Goal: Task Accomplishment & Management: Manage account settings

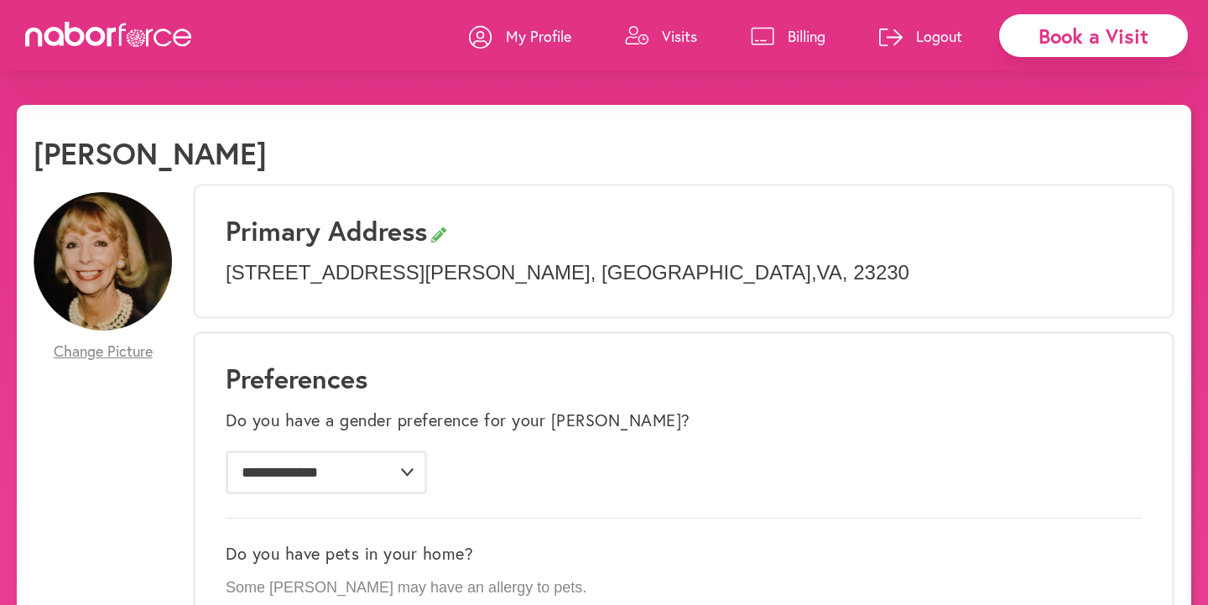
click at [658, 32] on link "Visits" at bounding box center [661, 36] width 72 height 50
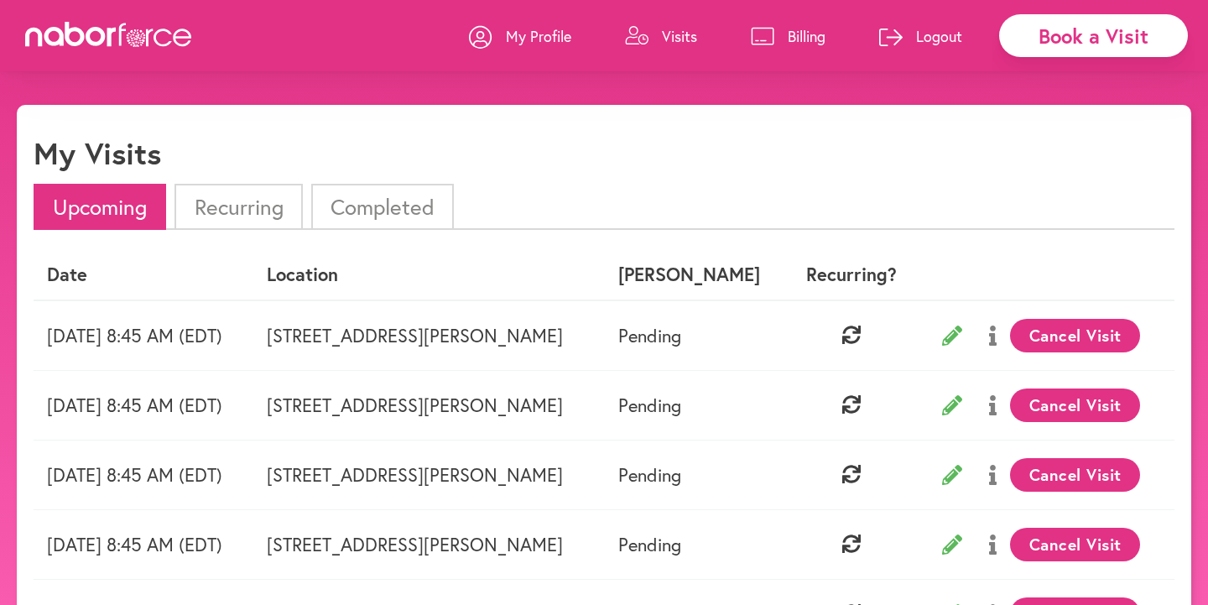
click at [363, 203] on li "Completed" at bounding box center [382, 207] width 143 height 46
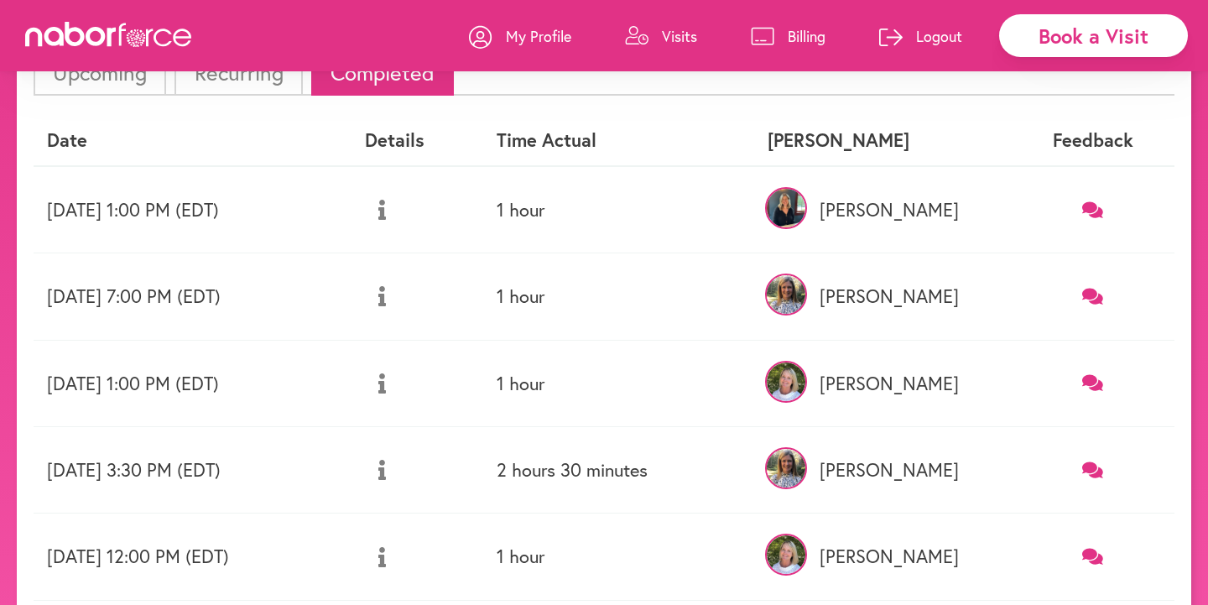
scroll to position [135, 0]
click at [386, 211] on icon at bounding box center [382, 209] width 8 height 20
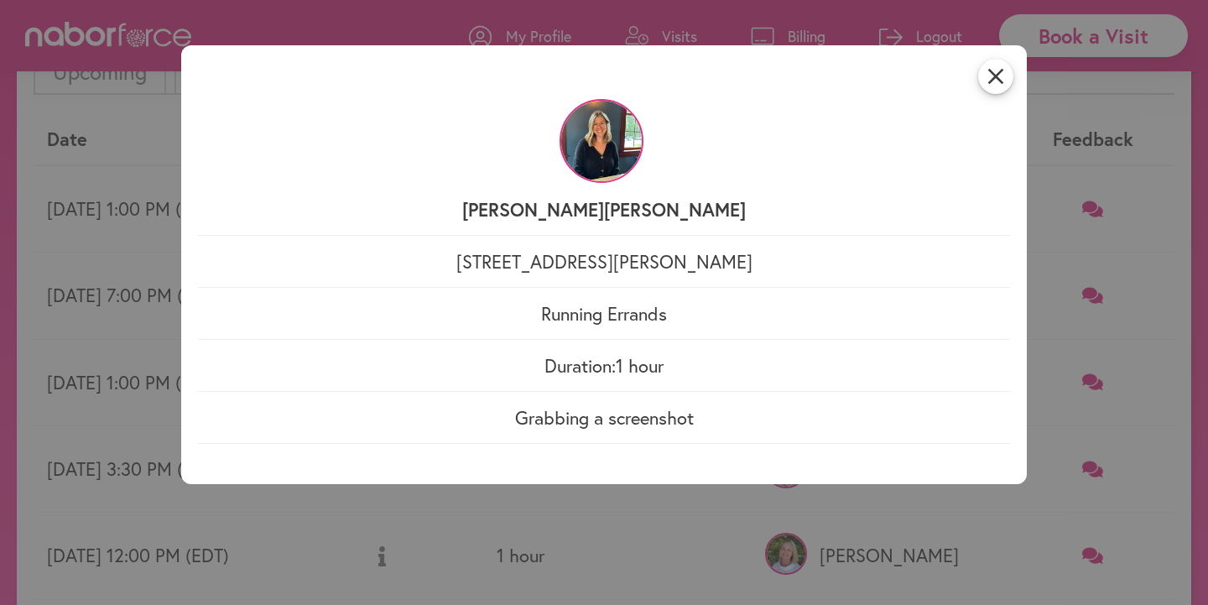
click at [593, 508] on div "close [PERSON_NAME] [STREET_ADDRESS][PERSON_NAME] Running Errands Duration: 1 h…" at bounding box center [604, 302] width 1208 height 605
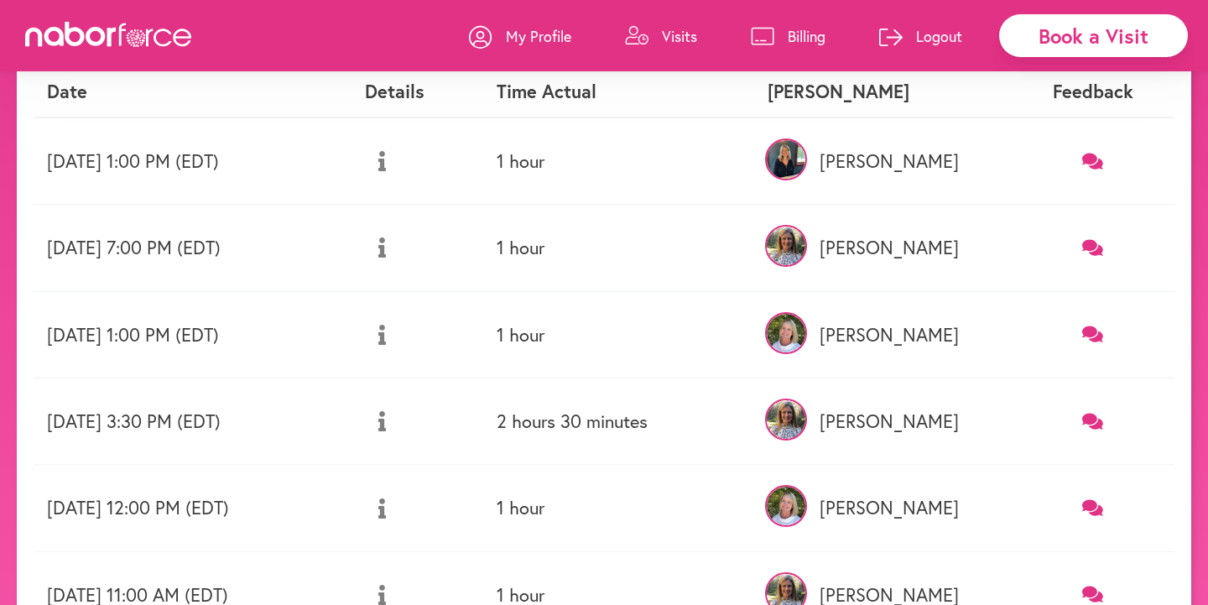
scroll to position [189, 0]
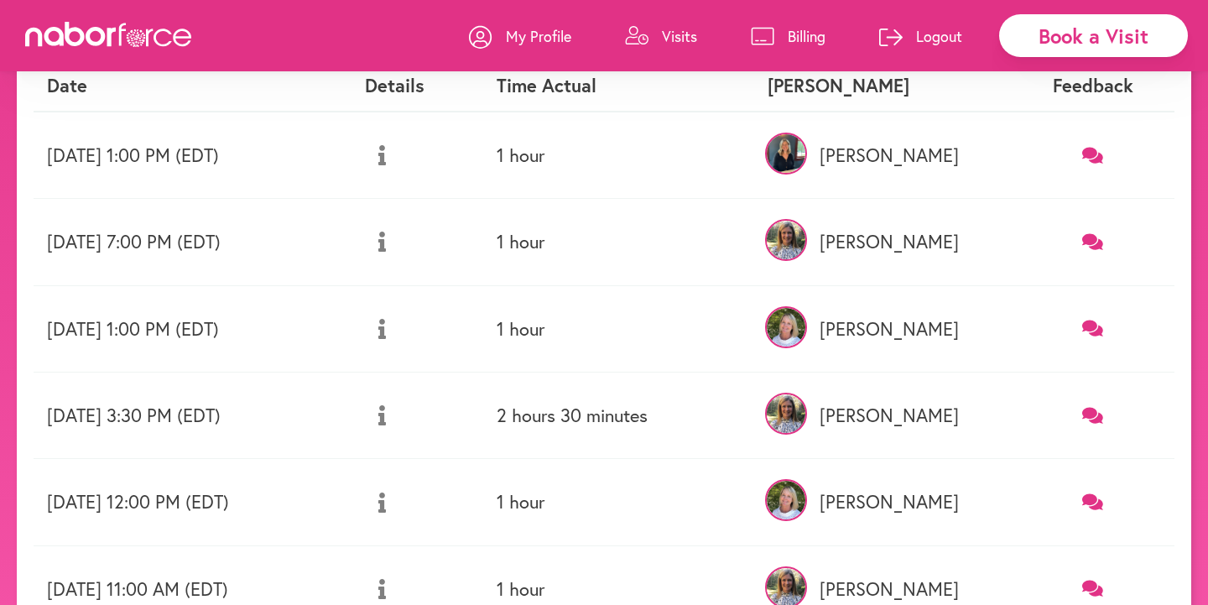
click at [399, 242] on button at bounding box center [382, 242] width 34 height 42
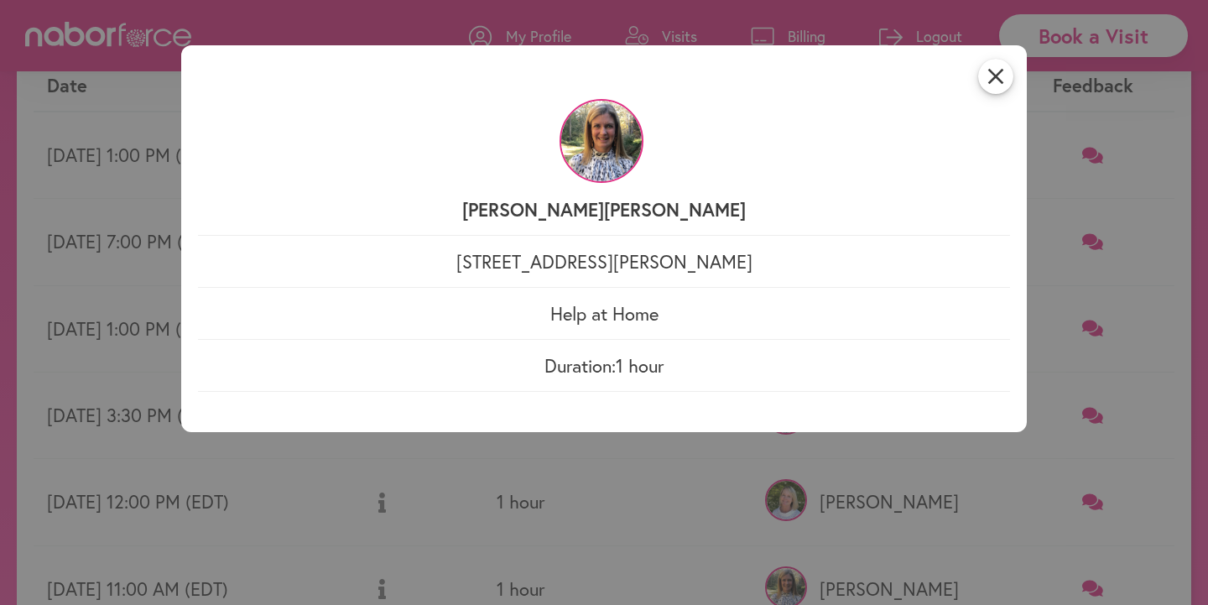
scroll to position [280, 0]
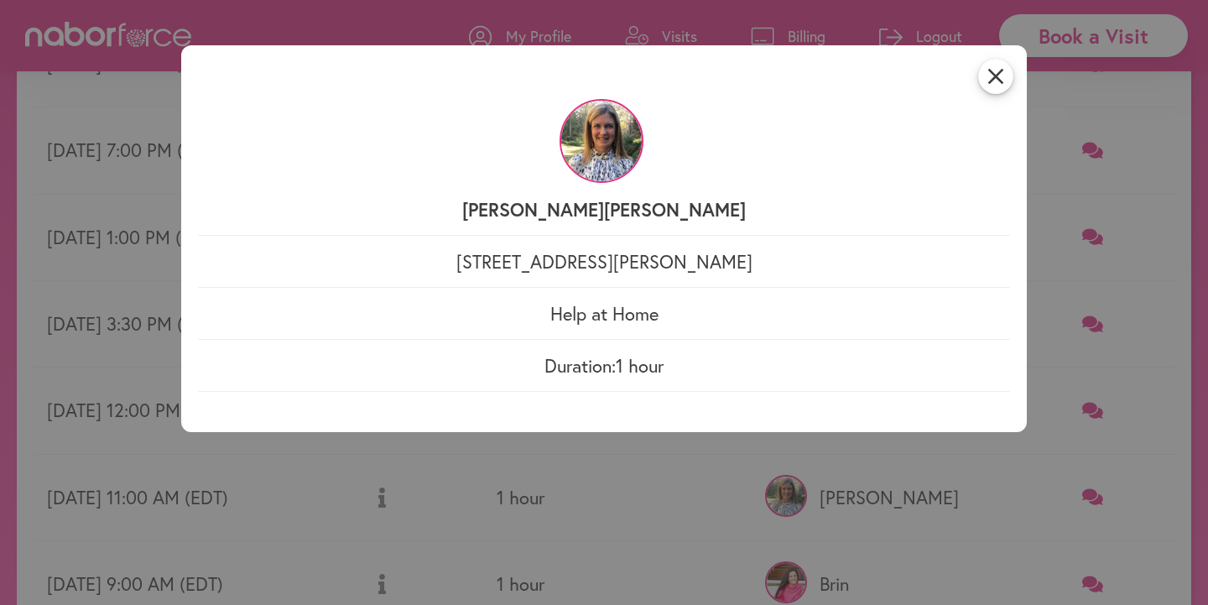
click at [578, 515] on div "close [PERSON_NAME] [STREET_ADDRESS][PERSON_NAME] Help at Home Duration: 1 hour" at bounding box center [604, 302] width 1208 height 605
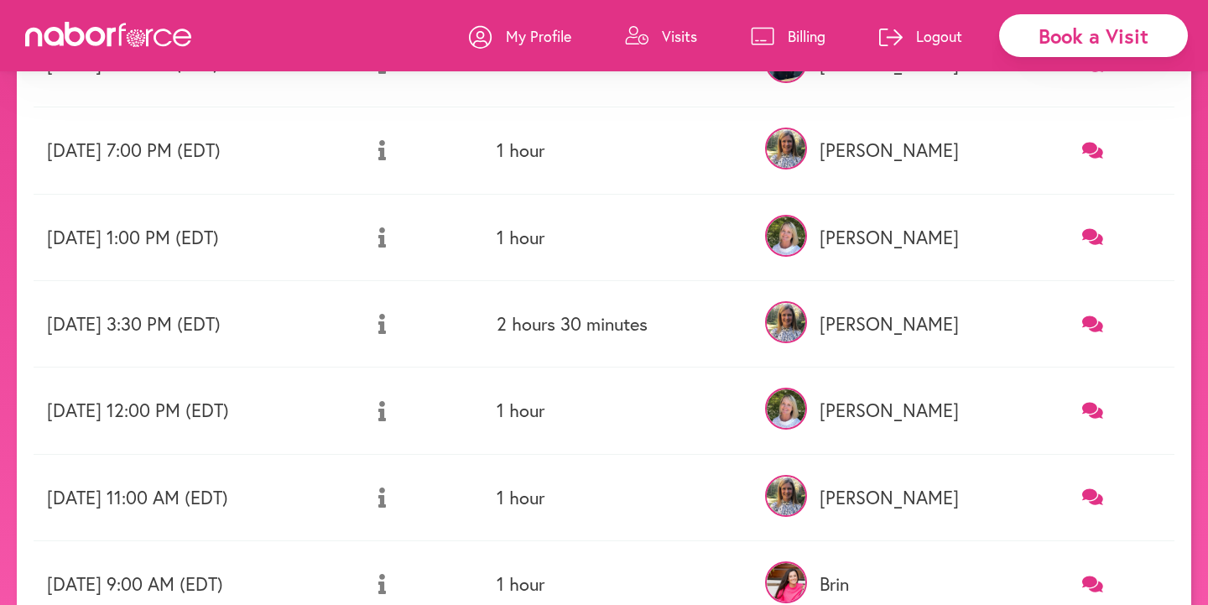
click at [399, 330] on button at bounding box center [382, 324] width 34 height 42
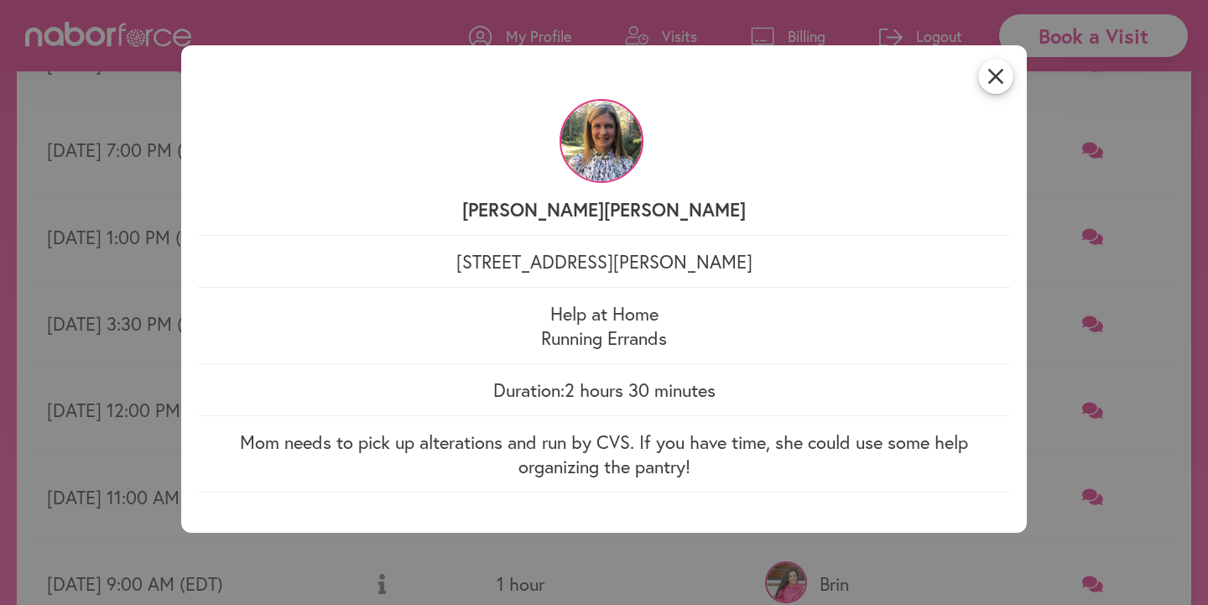
click at [495, 549] on div "close [PERSON_NAME] [STREET_ADDRESS][PERSON_NAME] Help at Home Running Errands …" at bounding box center [604, 302] width 1208 height 605
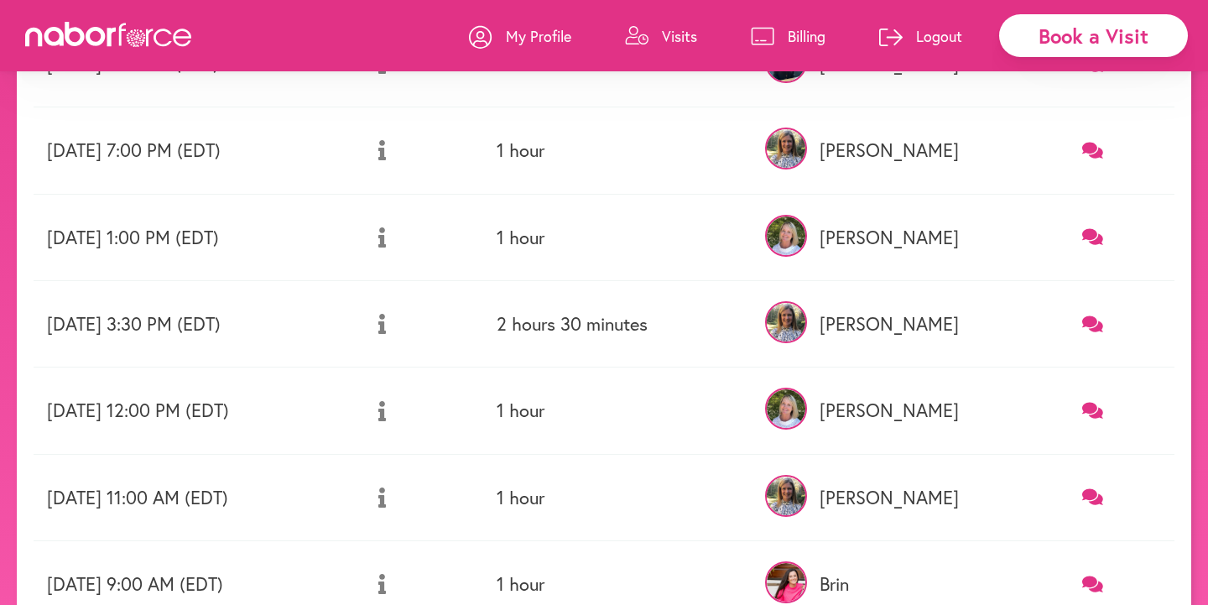
click at [810, 39] on p "Billing" at bounding box center [806, 36] width 38 height 20
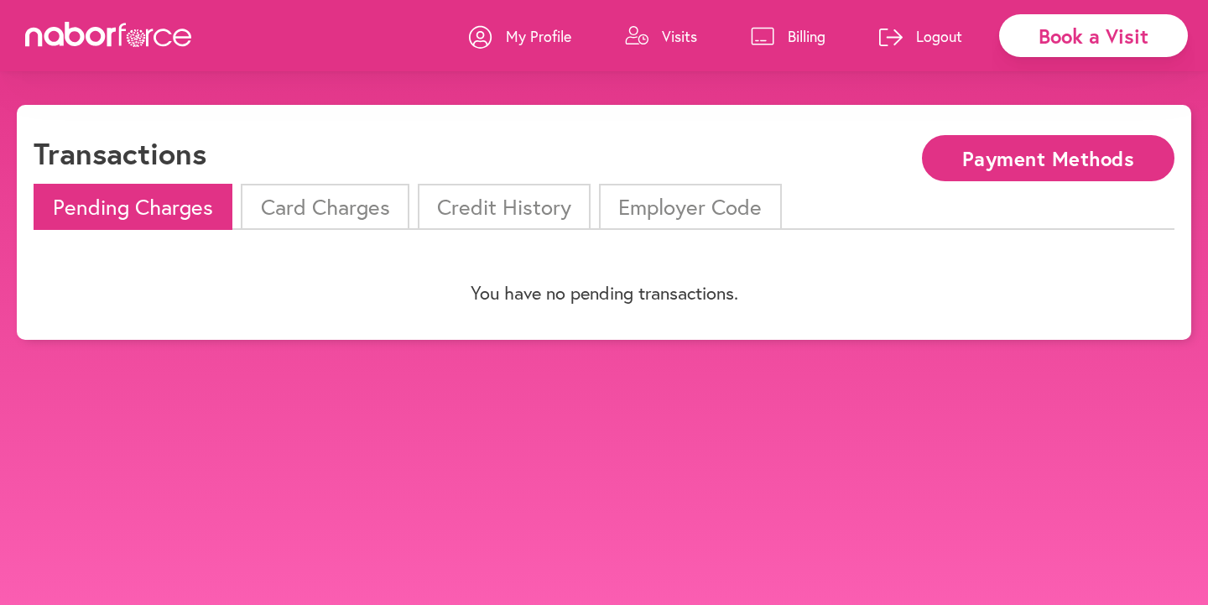
scroll to position [105, 0]
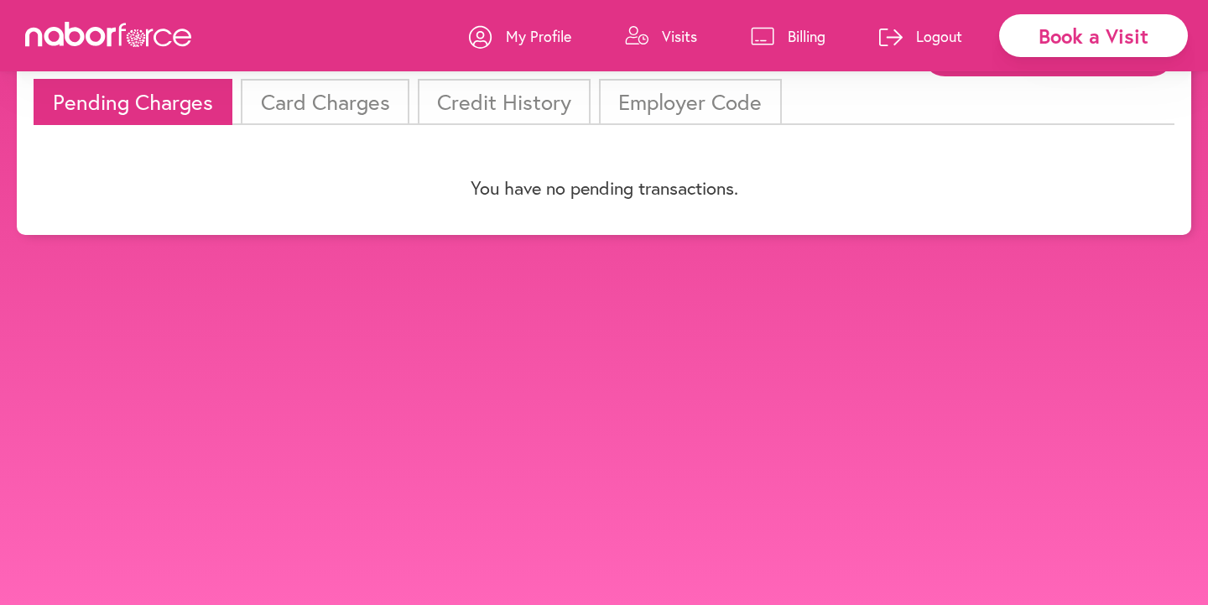
click at [314, 122] on li "Card Charges" at bounding box center [325, 102] width 168 height 46
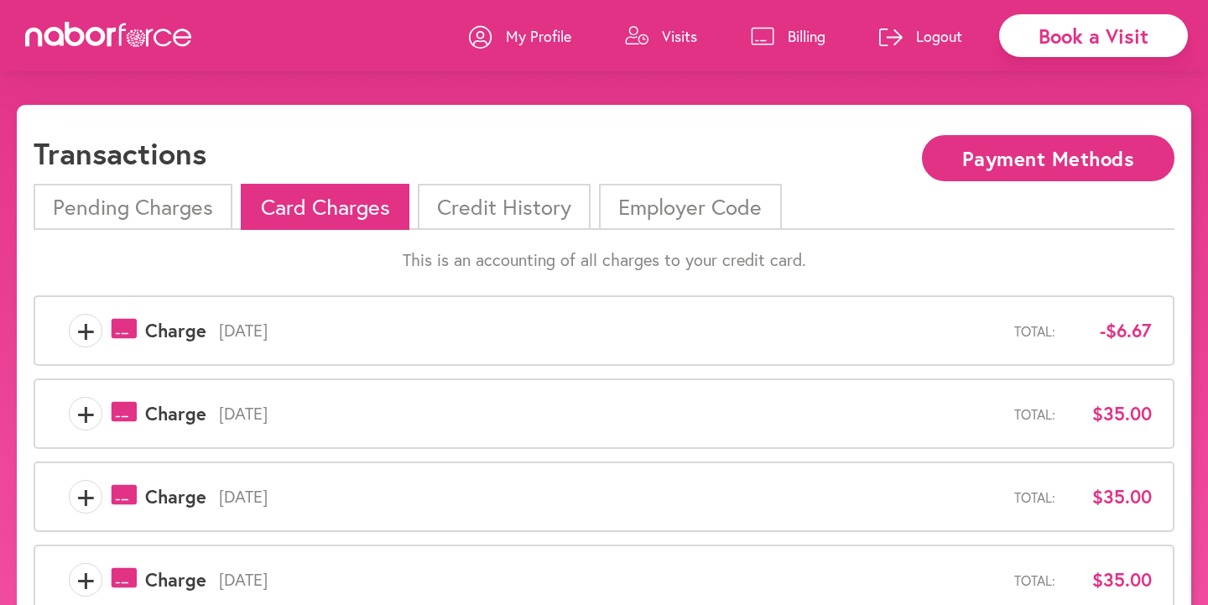
click at [510, 229] on li "Credit History" at bounding box center [504, 207] width 173 height 46
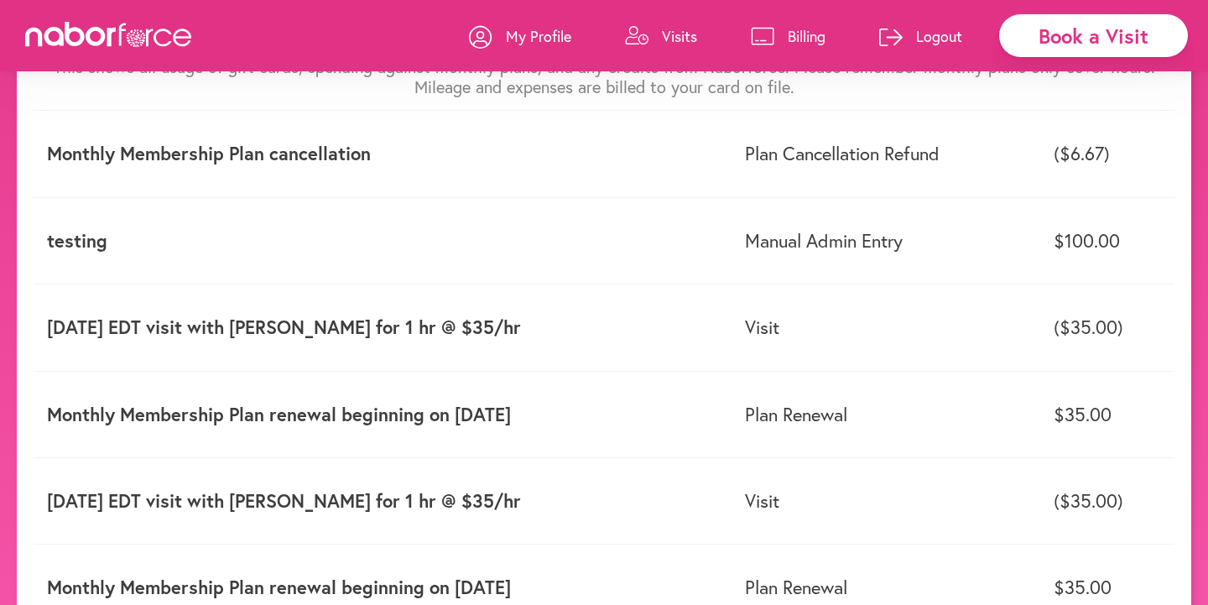
scroll to position [207, 0]
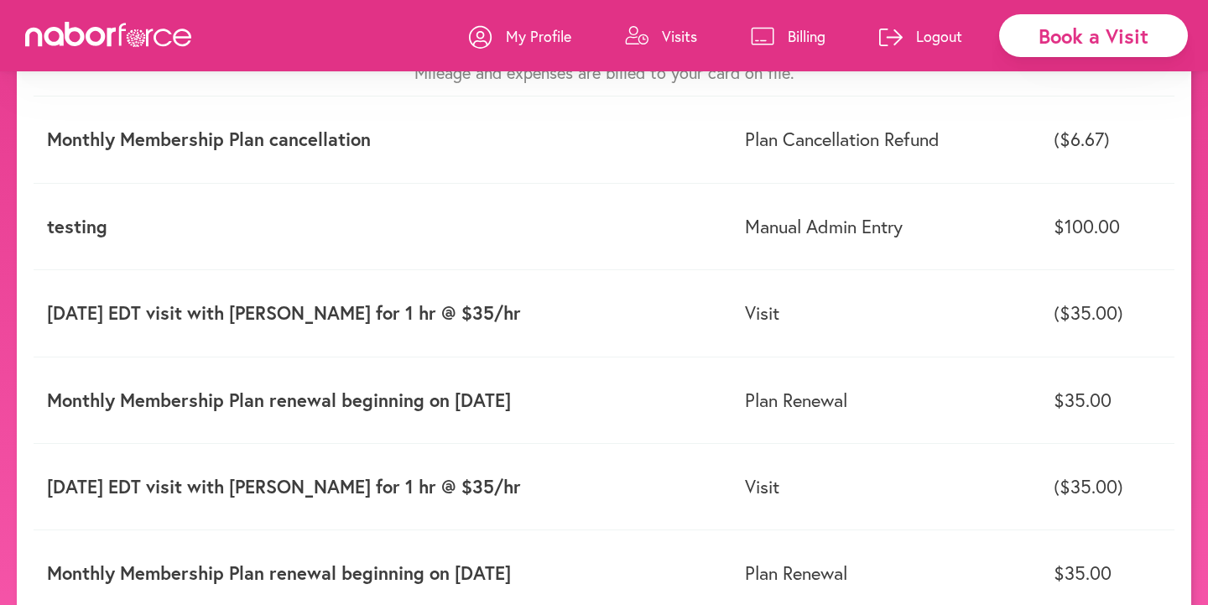
click at [193, 404] on p "Monthly Membership Plan renewal beginning on [DATE]" at bounding box center [382, 400] width 671 height 22
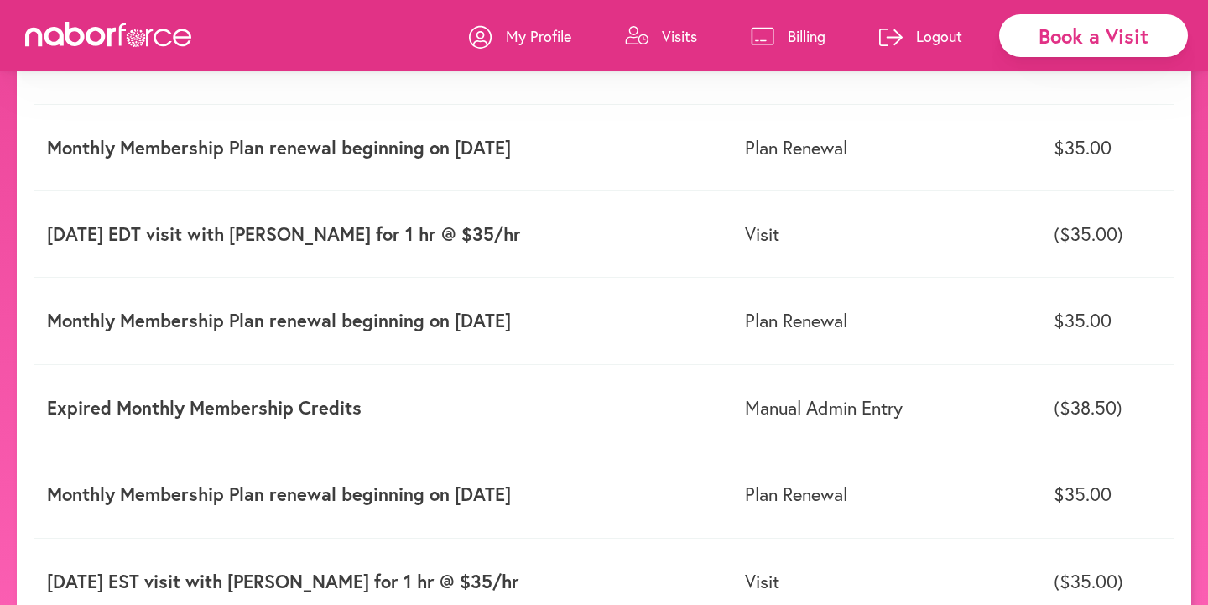
scroll to position [471, 0]
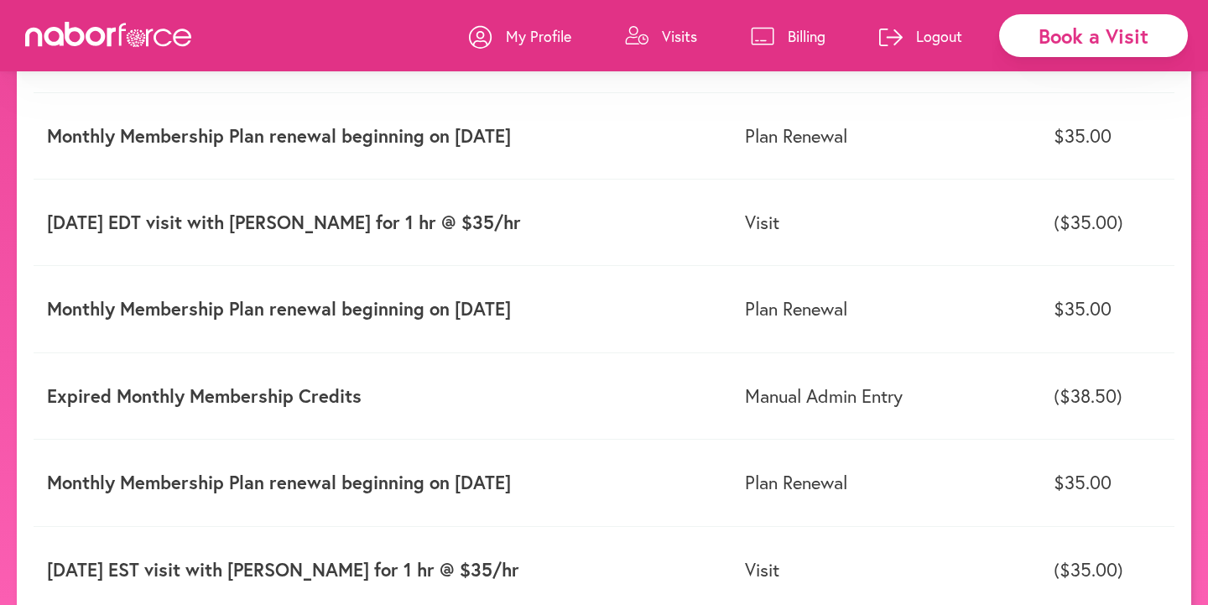
click at [850, 407] on td "Manual Admin Entry" at bounding box center [885, 395] width 309 height 86
